Goal: Information Seeking & Learning: Find specific fact

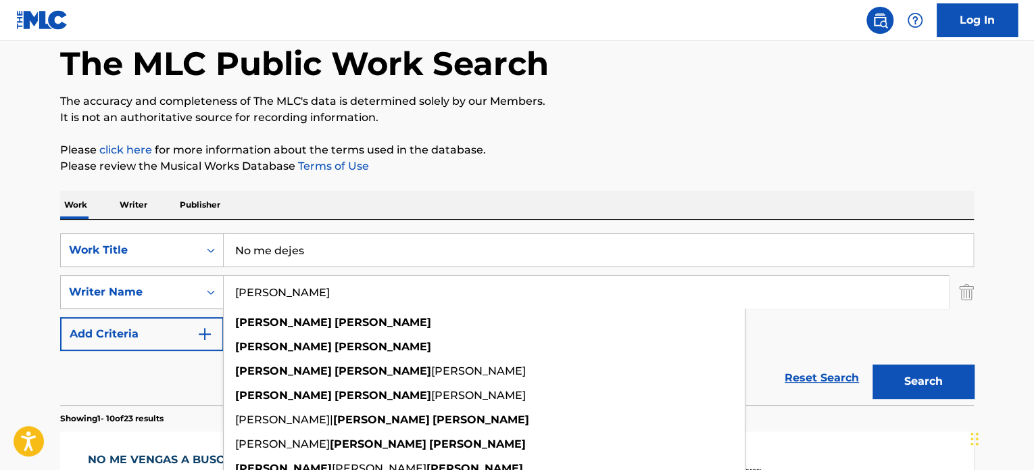
drag, startPoint x: 960, startPoint y: 297, endPoint x: 947, endPoint y: 295, distance: 13.1
click at [960, 297] on img "Search Form" at bounding box center [966, 292] width 15 height 34
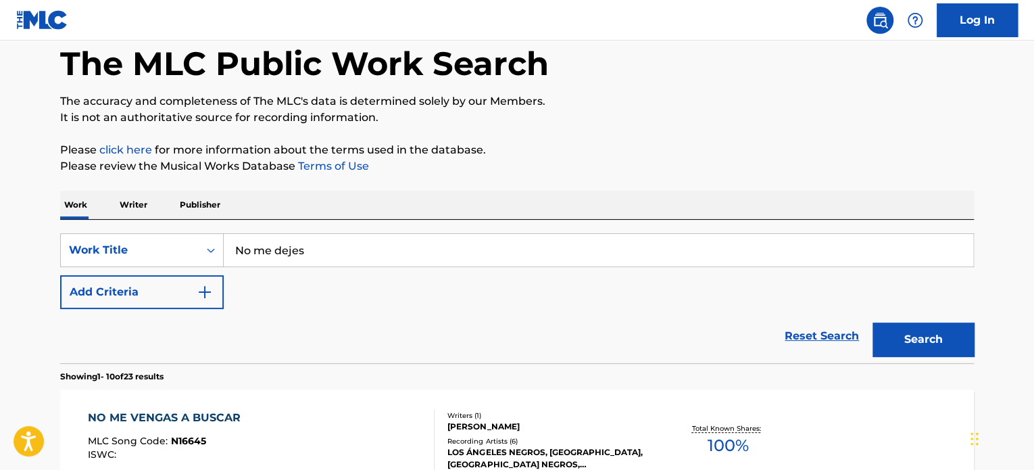
drag, startPoint x: 503, startPoint y: 222, endPoint x: 482, endPoint y: 229, distance: 22.0
click at [483, 228] on div "SearchWithCriteria68eaa265-d7bf-4fbb-bc0a-47166358536f Work Title No me dejes A…" at bounding box center [517, 291] width 914 height 143
drag, startPoint x: 445, startPoint y: 249, endPoint x: 59, endPoint y: 208, distance: 388.8
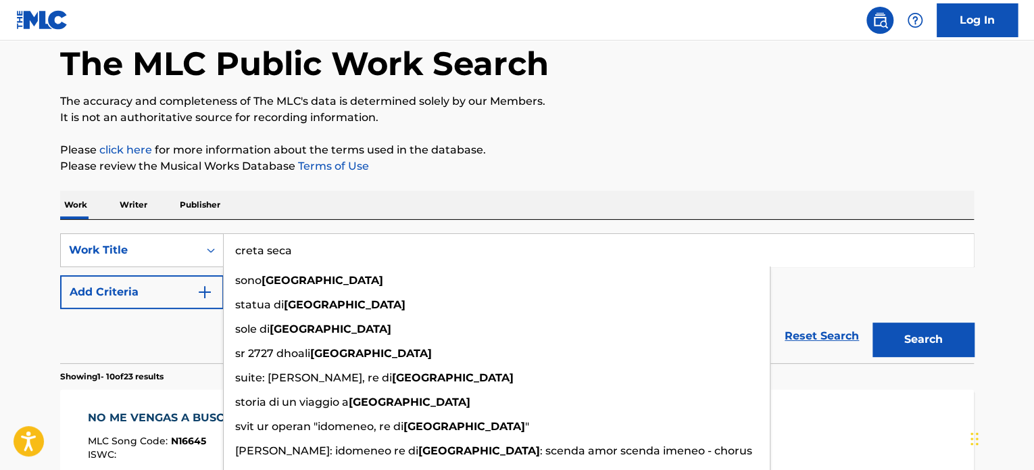
click at [873, 322] on button "Search" at bounding box center [923, 339] width 101 height 34
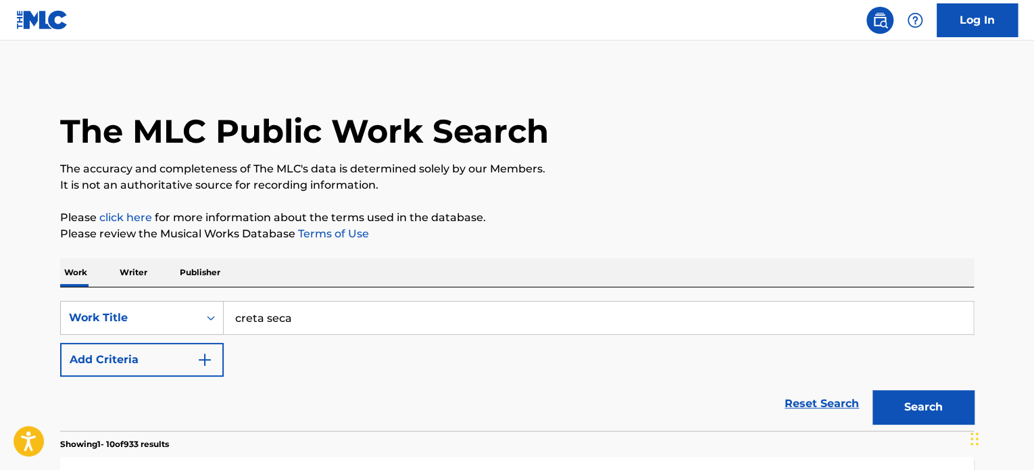
click at [289, 310] on input "creta seca" at bounding box center [599, 317] width 750 height 32
click at [290, 310] on input "creta seca" at bounding box center [599, 317] width 750 height 32
click at [292, 309] on input "creta seca" at bounding box center [599, 317] width 750 height 32
paste input "Quererte En [PERSON_NAME]"
click at [301, 327] on input "creta secaQuererte En [PERSON_NAME]" at bounding box center [599, 317] width 750 height 32
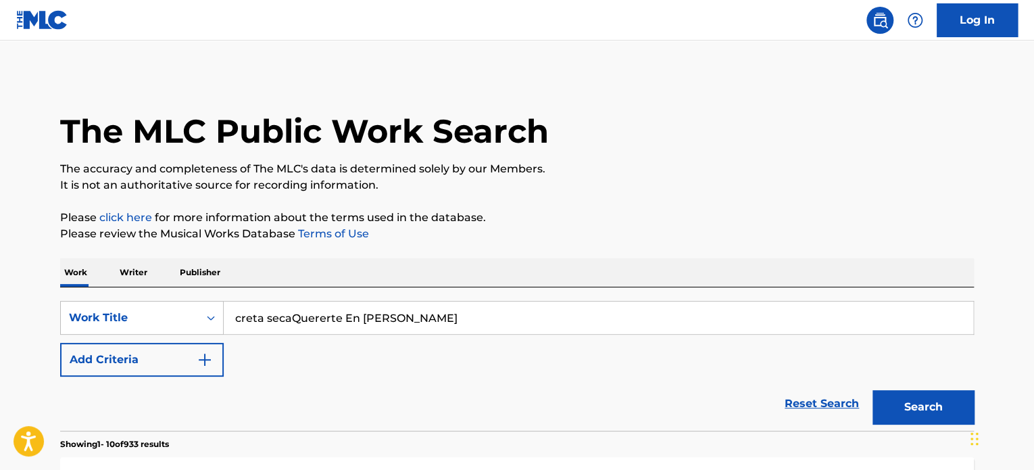
click at [308, 320] on input "creta secaQuererte En [PERSON_NAME]" at bounding box center [599, 317] width 750 height 32
drag, startPoint x: 308, startPoint y: 320, endPoint x: 308, endPoint y: 328, distance: 8.1
click at [308, 328] on input "creta secaQuererte En [PERSON_NAME]" at bounding box center [599, 317] width 750 height 32
paste input "Search Form"
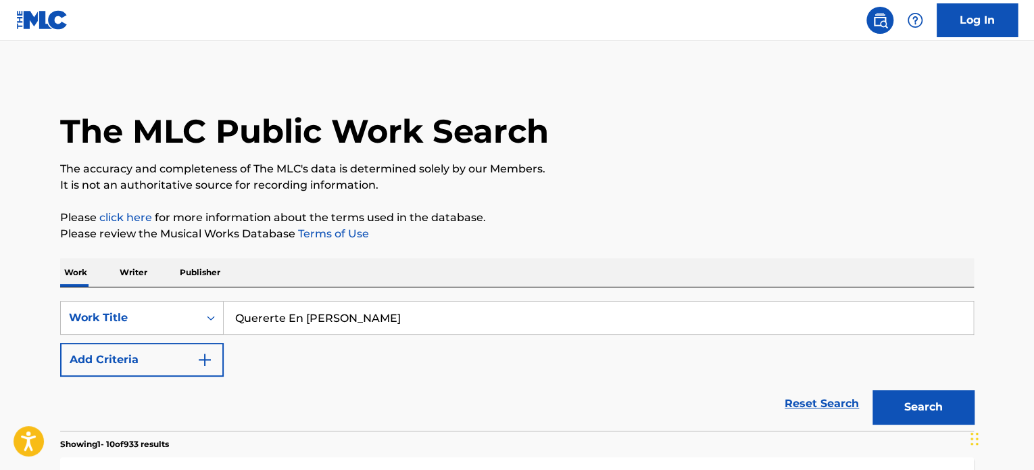
click at [940, 418] on button "Search" at bounding box center [923, 407] width 101 height 34
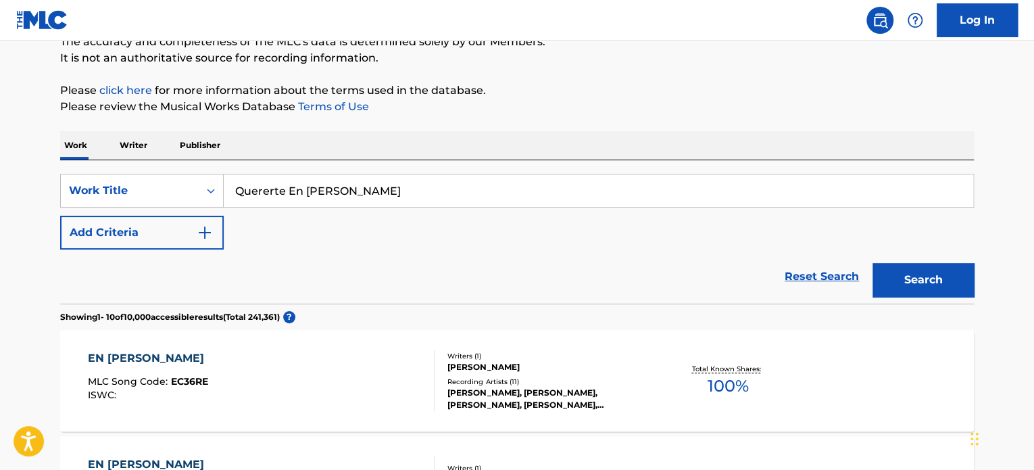
scroll to position [103, 0]
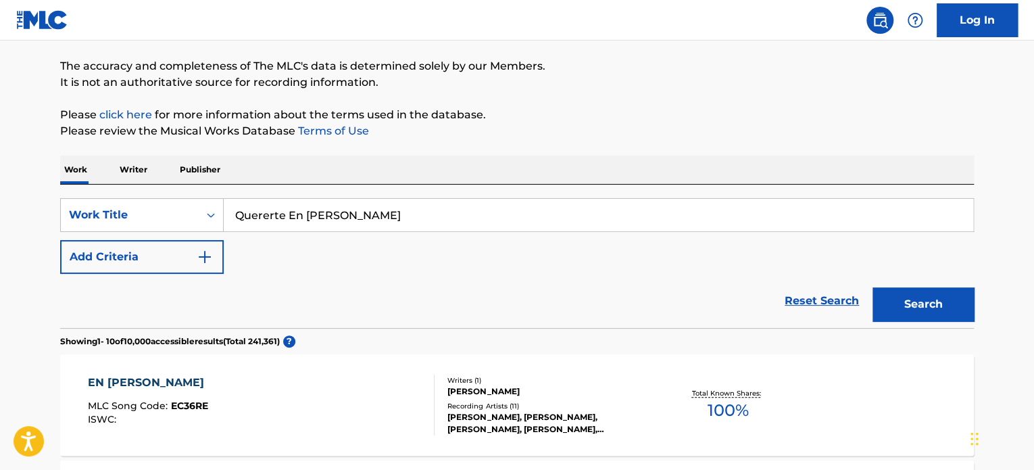
click at [296, 205] on input "Quererte En [PERSON_NAME]" at bounding box center [599, 215] width 750 height 32
click at [296, 208] on input "Quererte En [PERSON_NAME]" at bounding box center [599, 215] width 750 height 32
click at [294, 208] on input "Quererte En [PERSON_NAME]" at bounding box center [599, 215] width 750 height 32
paste input "Lloviendo En [GEOGRAPHIC_DATA]"
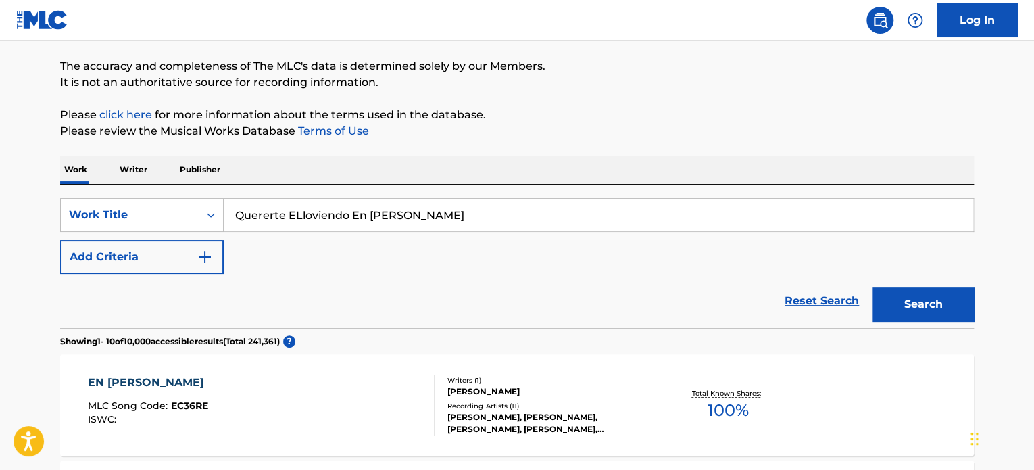
click at [327, 213] on input "Quererte ELloviendo En [PERSON_NAME]" at bounding box center [599, 215] width 750 height 32
paste input "Lloviendo En [GEOGRAPHIC_DATA]"
type input "Lloviendo En [GEOGRAPHIC_DATA]"
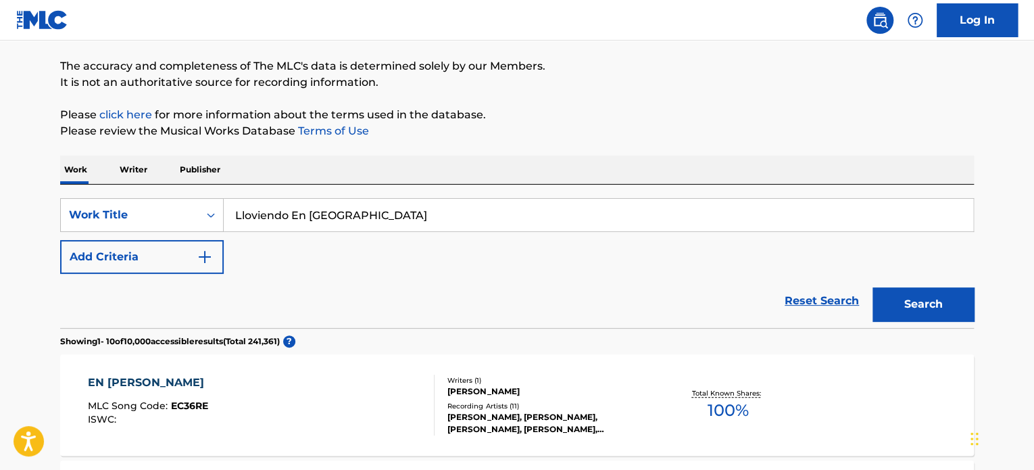
click at [906, 304] on button "Search" at bounding box center [923, 304] width 101 height 34
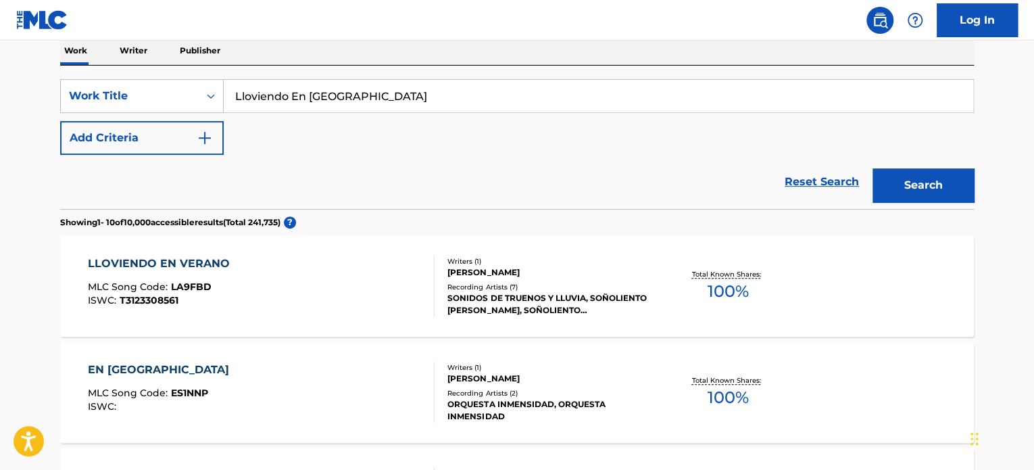
scroll to position [306, 0]
